Goal: Find specific page/section: Find specific page/section

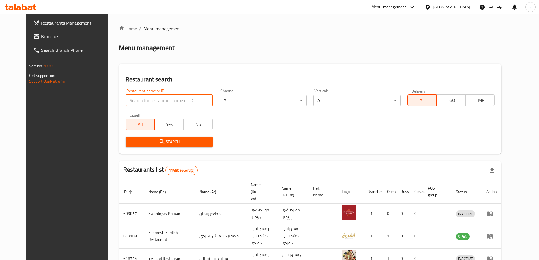
click at [185, 97] on input "search" at bounding box center [169, 100] width 87 height 11
paste input "Saadi AlSharqiya"
type input "Saadi AlSharqiya"
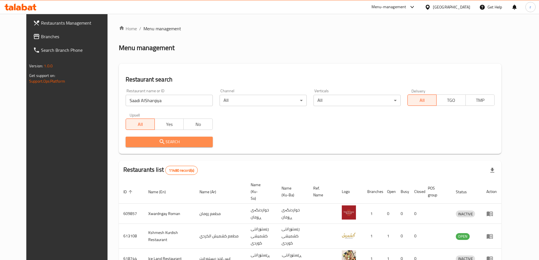
click at [130, 143] on span "Search" at bounding box center [169, 141] width 78 height 7
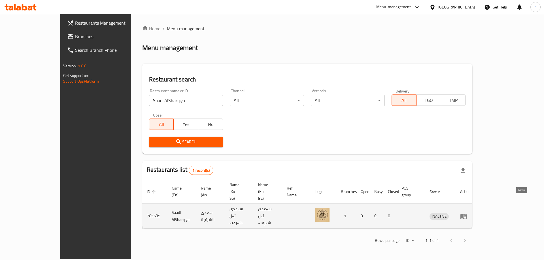
click at [470, 213] on link "enhanced table" at bounding box center [465, 216] width 10 height 7
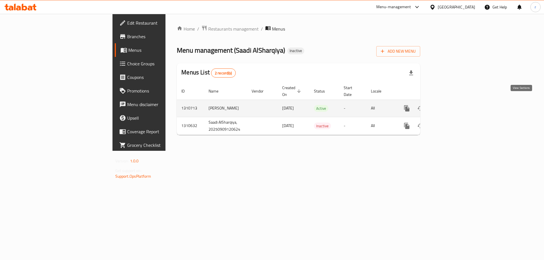
click at [451, 105] on icon "enhanced table" at bounding box center [447, 108] width 7 height 7
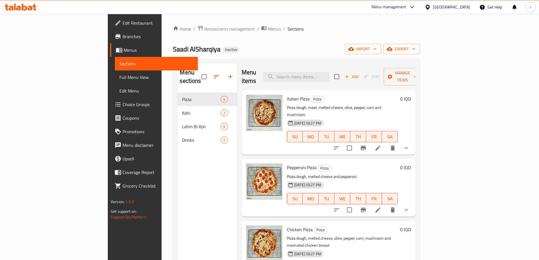
click at [115, 73] on link "Full Menu View" at bounding box center [156, 78] width 83 height 14
